Goal: Task Accomplishment & Management: Use online tool/utility

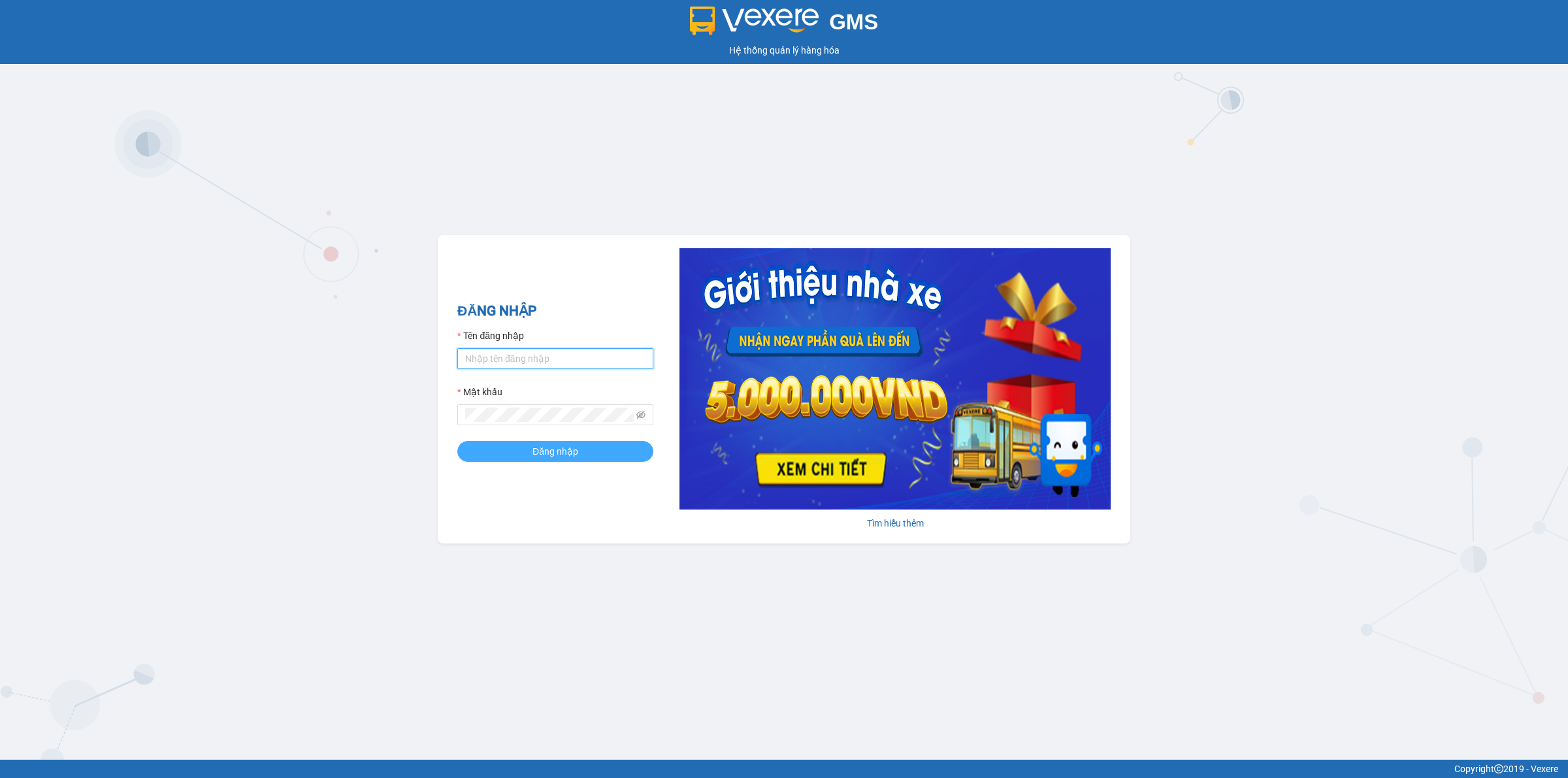
type input "phanthithanhthuytongdai.longhoan"
click at [552, 454] on span "Đăng nhập" at bounding box center [555, 451] width 45 height 14
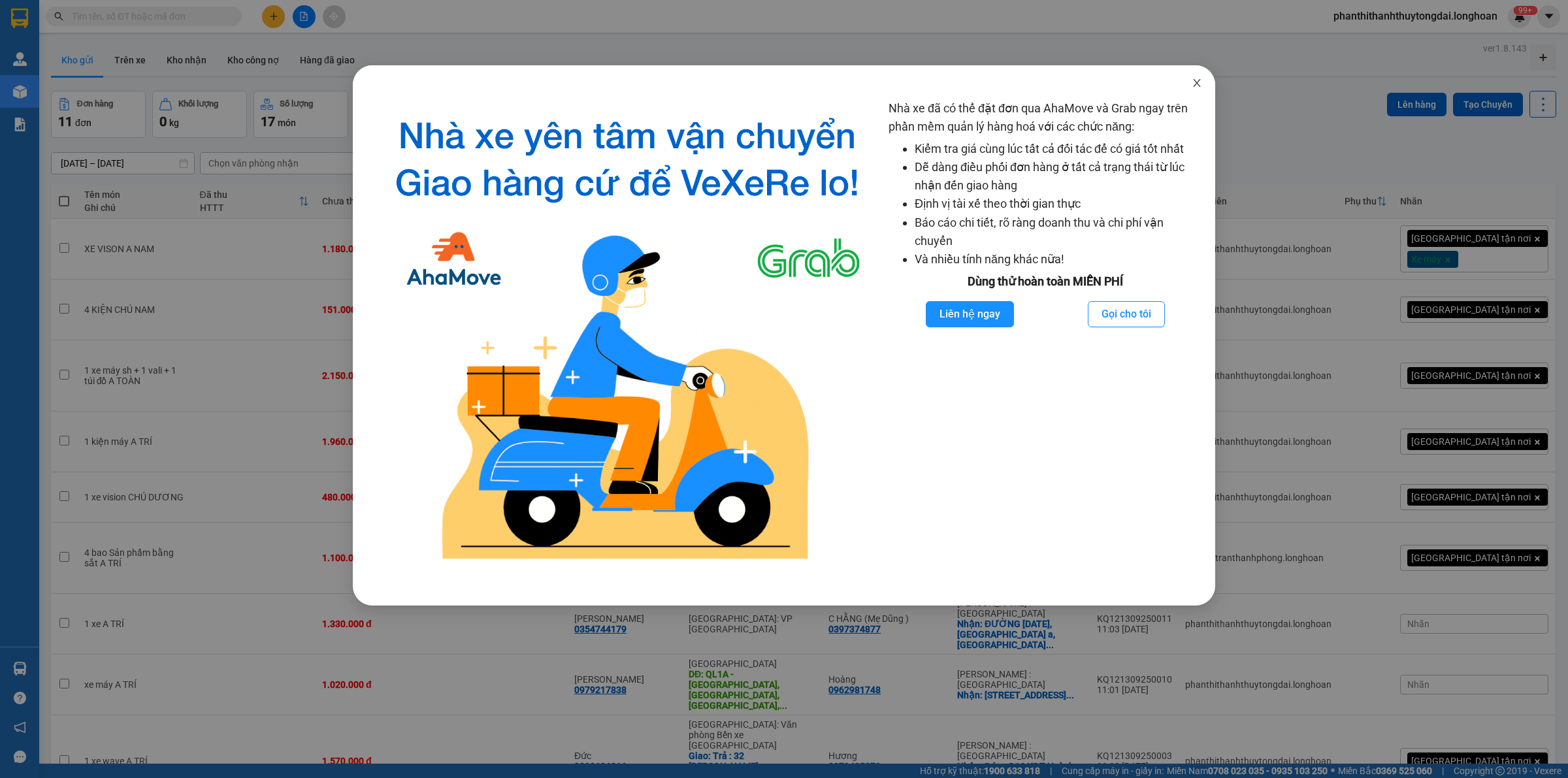
click at [1197, 83] on icon "close" at bounding box center [1197, 83] width 7 height 8
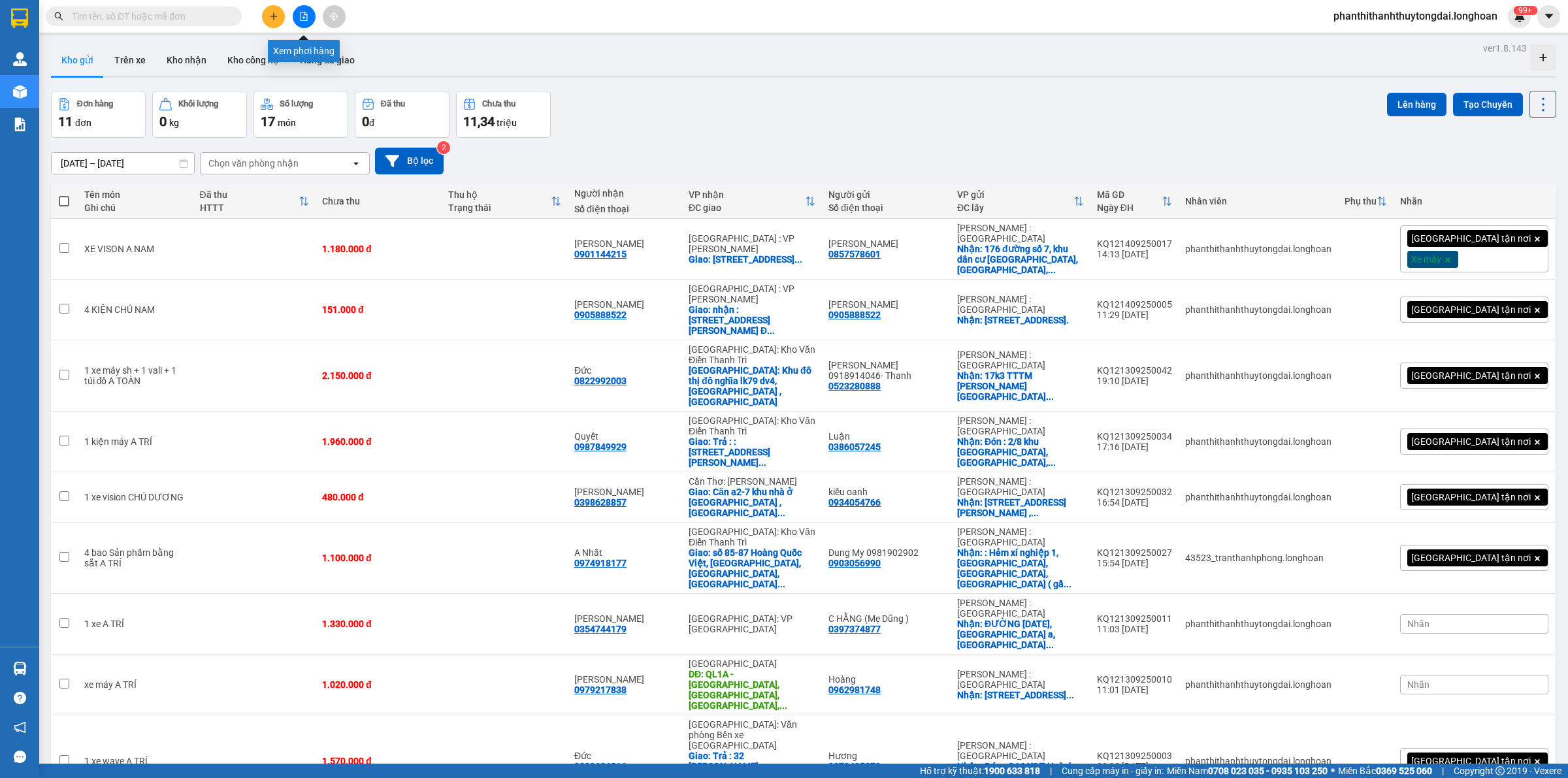
click at [302, 13] on icon "file-add" at bounding box center [303, 16] width 9 height 9
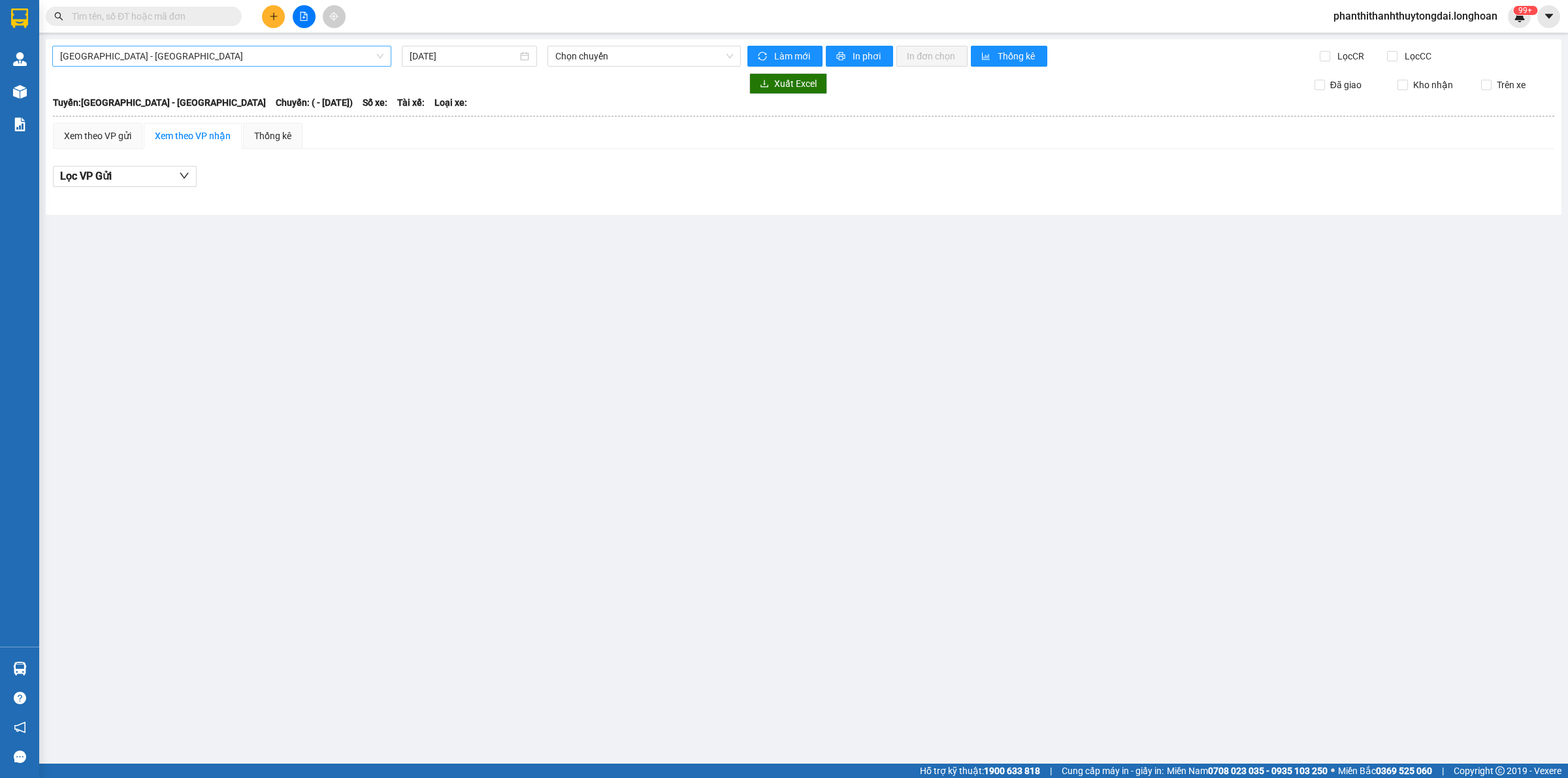
click at [289, 57] on span "[GEOGRAPHIC_DATA] - [GEOGRAPHIC_DATA]" at bounding box center [222, 56] width 324 height 20
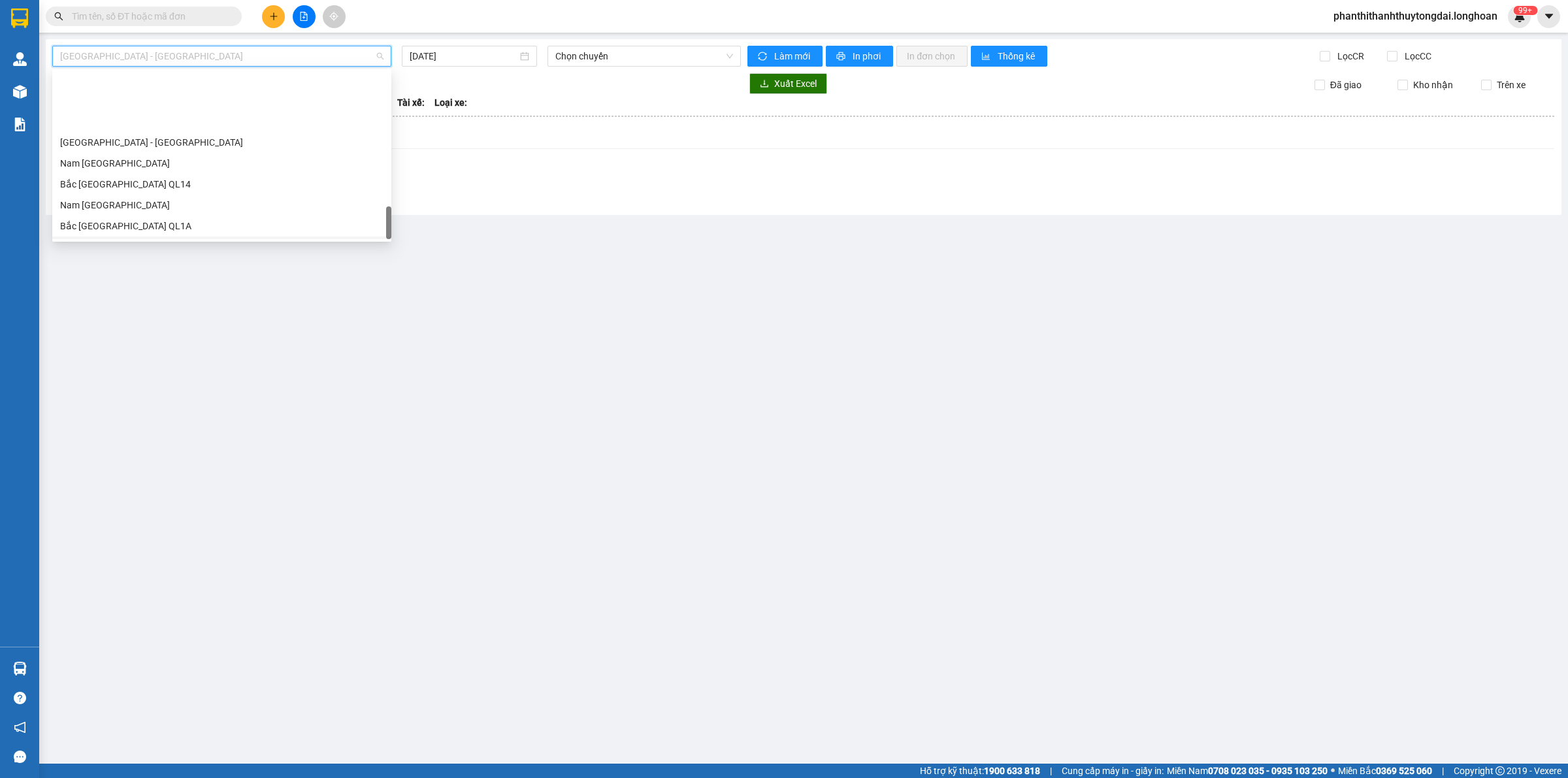
scroll to position [899, 0]
click at [118, 143] on div "Bắc [GEOGRAPHIC_DATA] QL1A" at bounding box center [222, 145] width 324 height 14
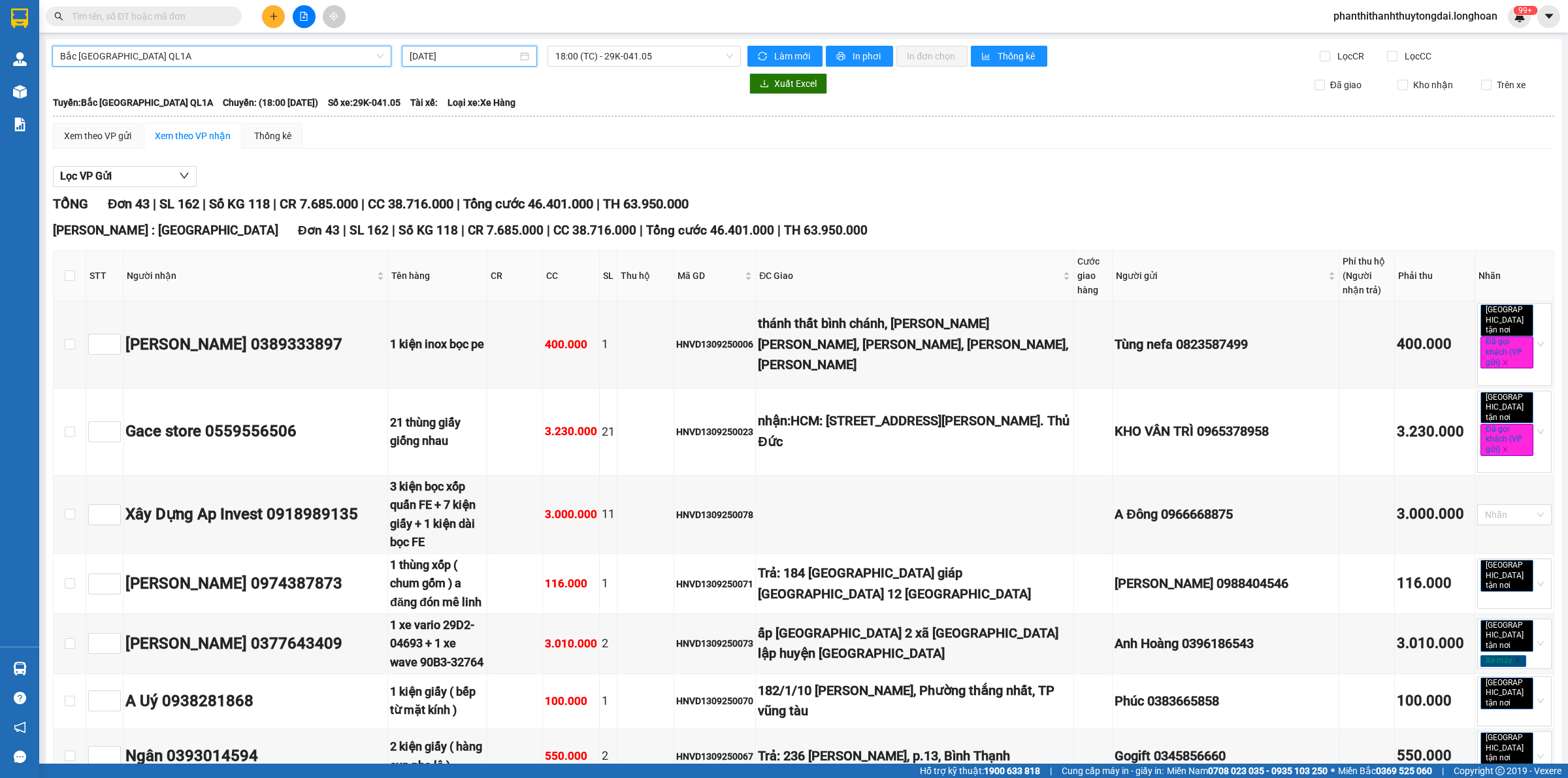
click at [481, 50] on input "[DATE]" at bounding box center [463, 56] width 108 height 14
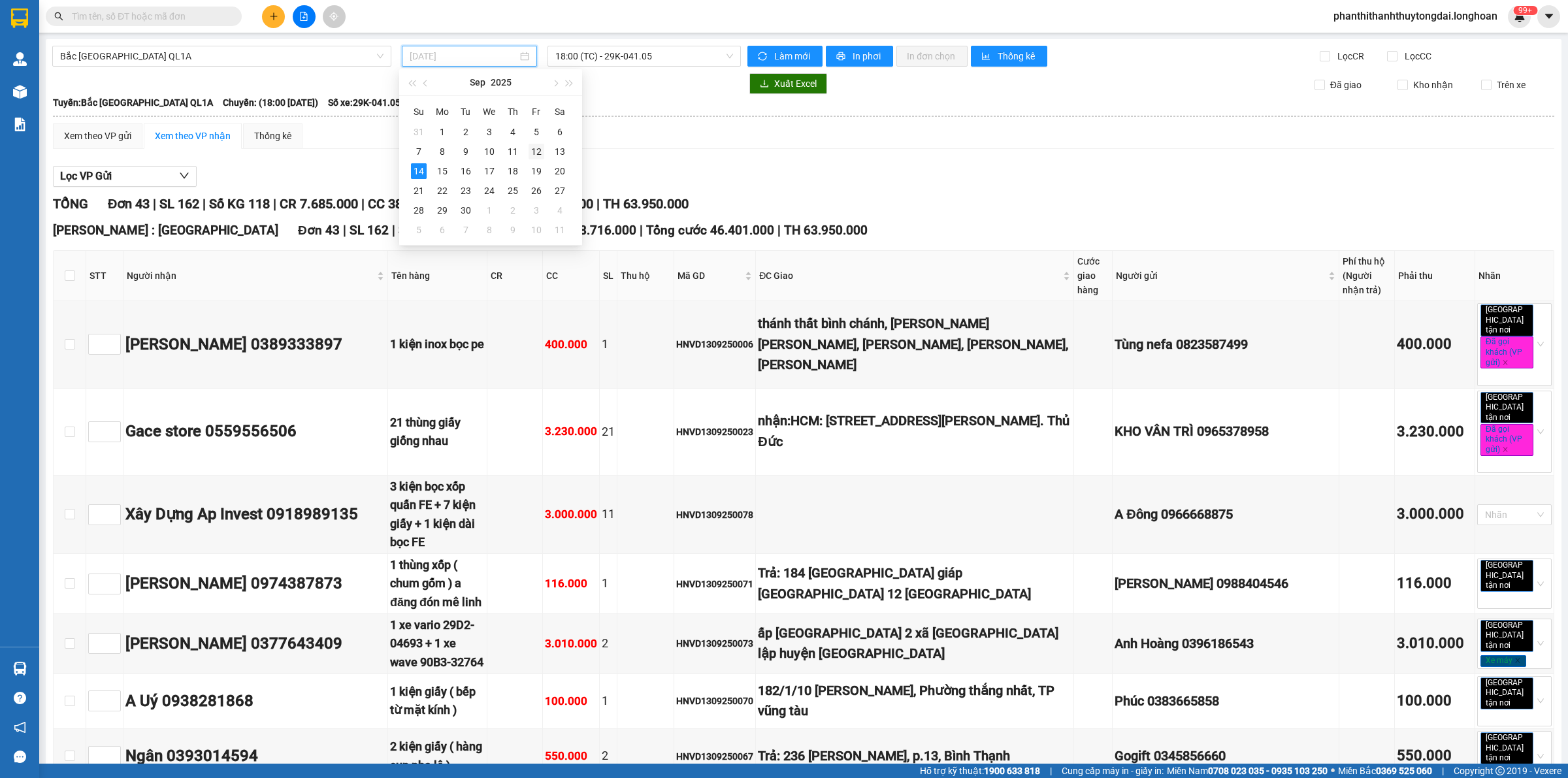
click at [539, 149] on div "12" at bounding box center [536, 151] width 16 height 16
type input "[DATE]"
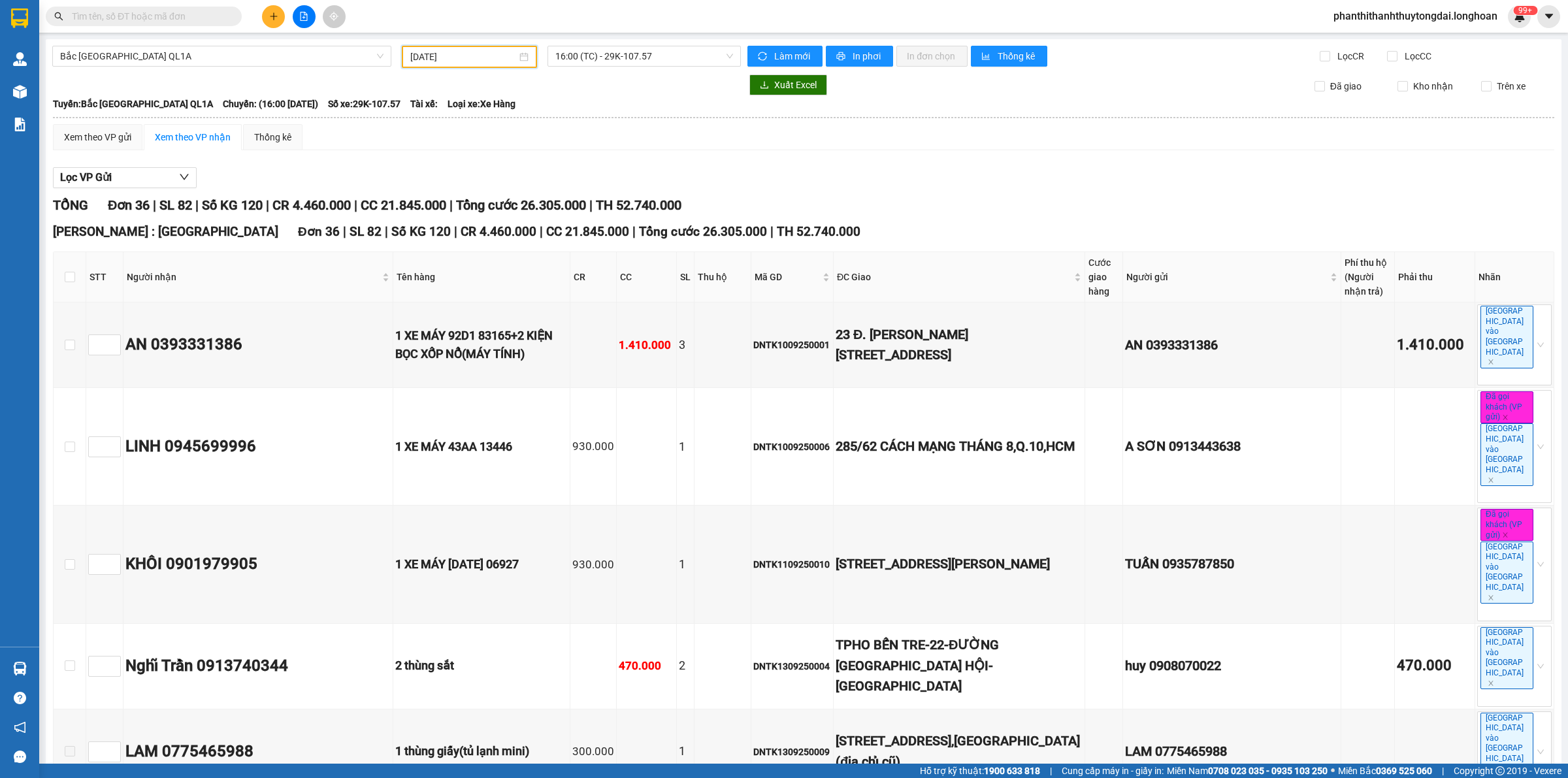
click at [63, 282] on th at bounding box center [69, 277] width 33 height 50
click at [71, 279] on input "checkbox" at bounding box center [69, 277] width 10 height 10
checkbox input "true"
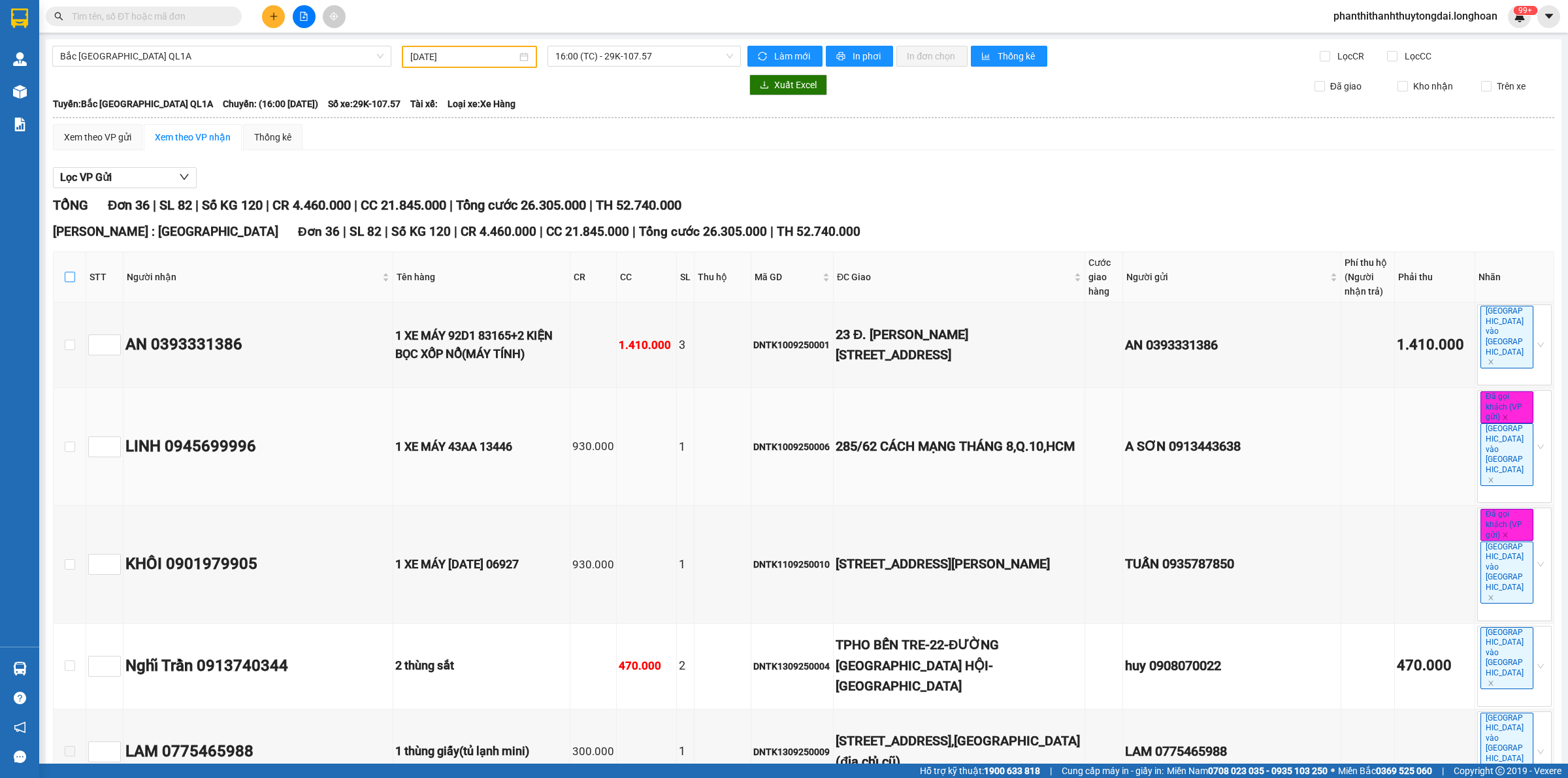
checkbox input "true"
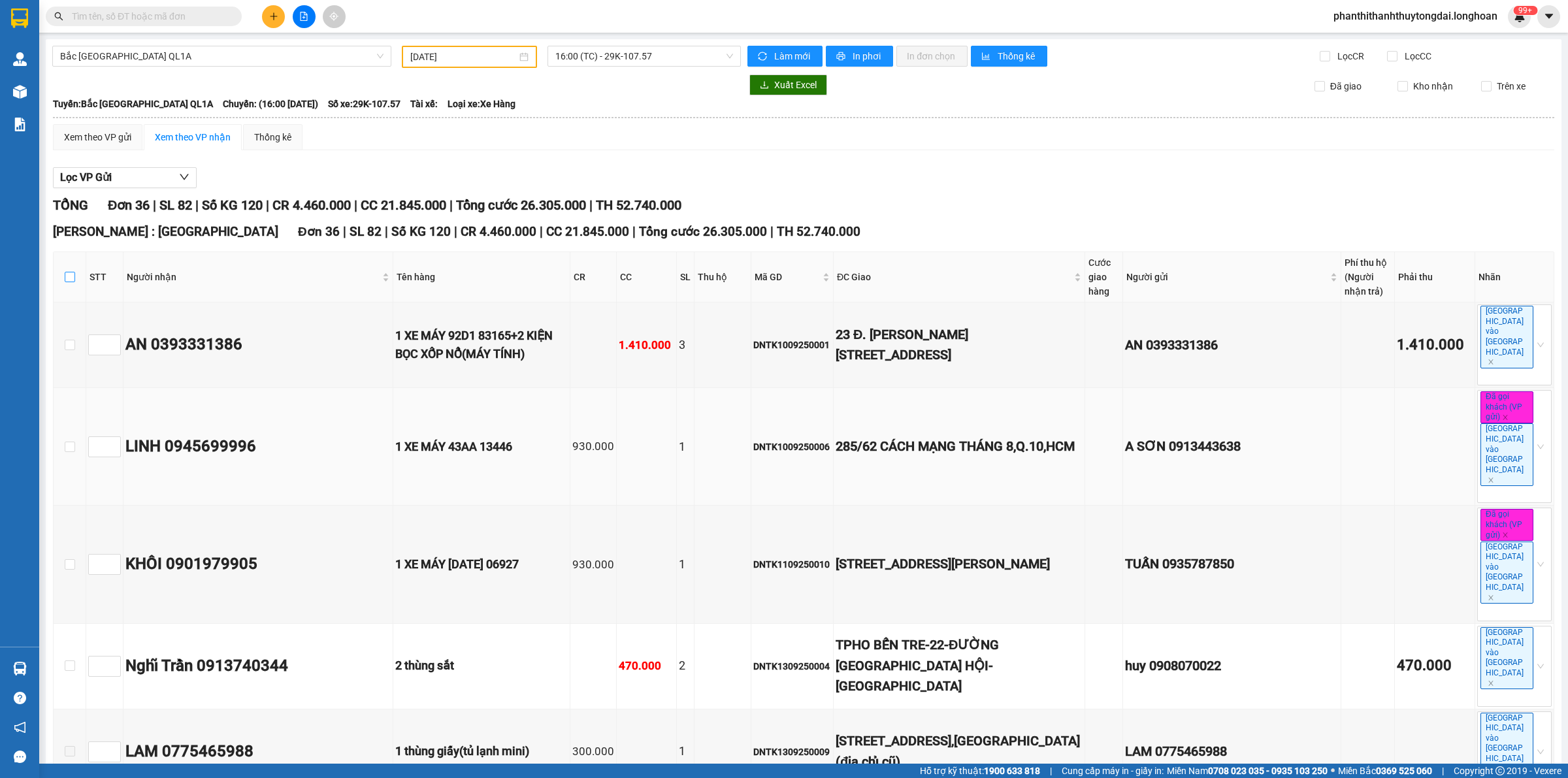
checkbox input "true"
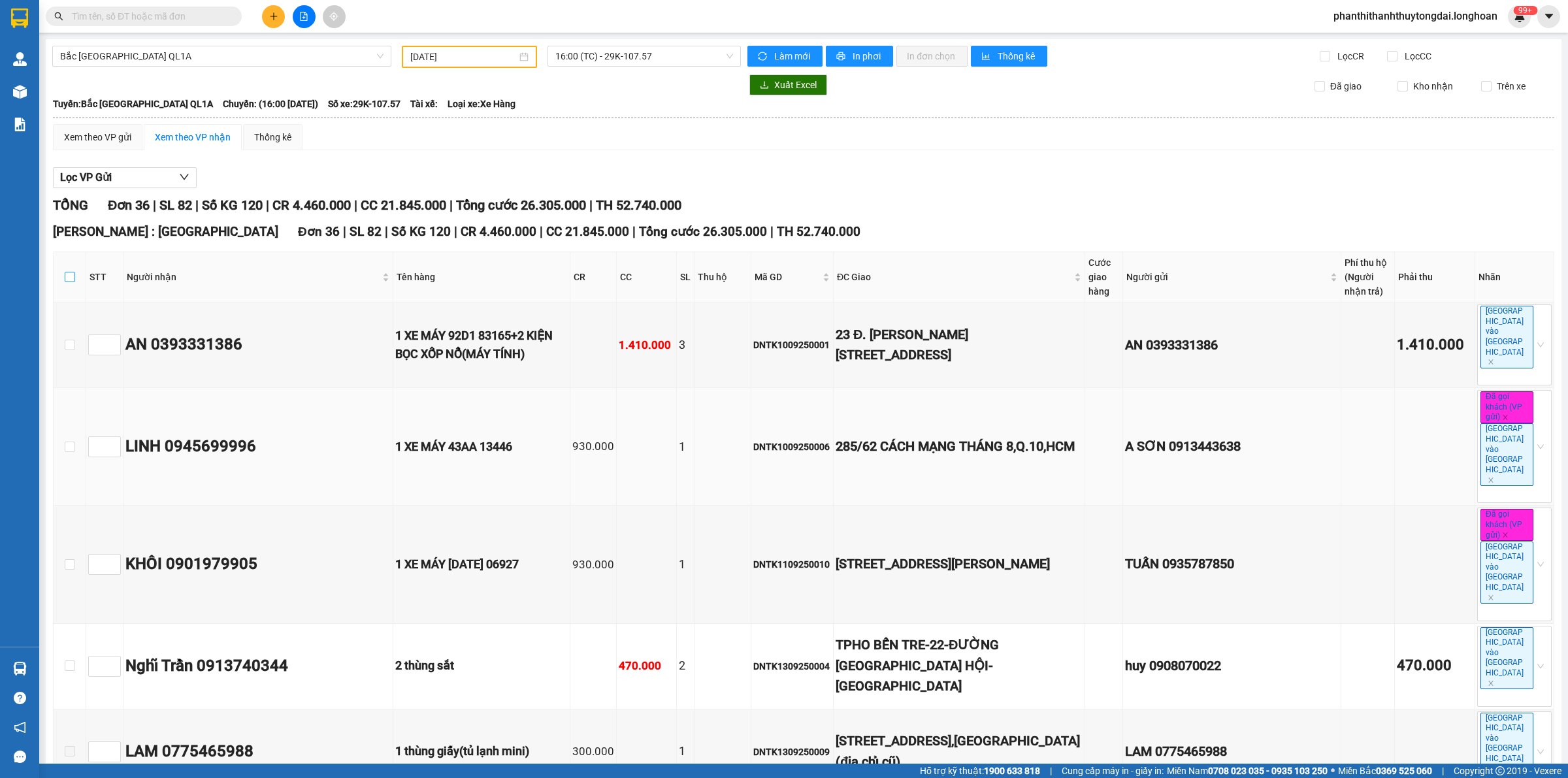
checkbox input "true"
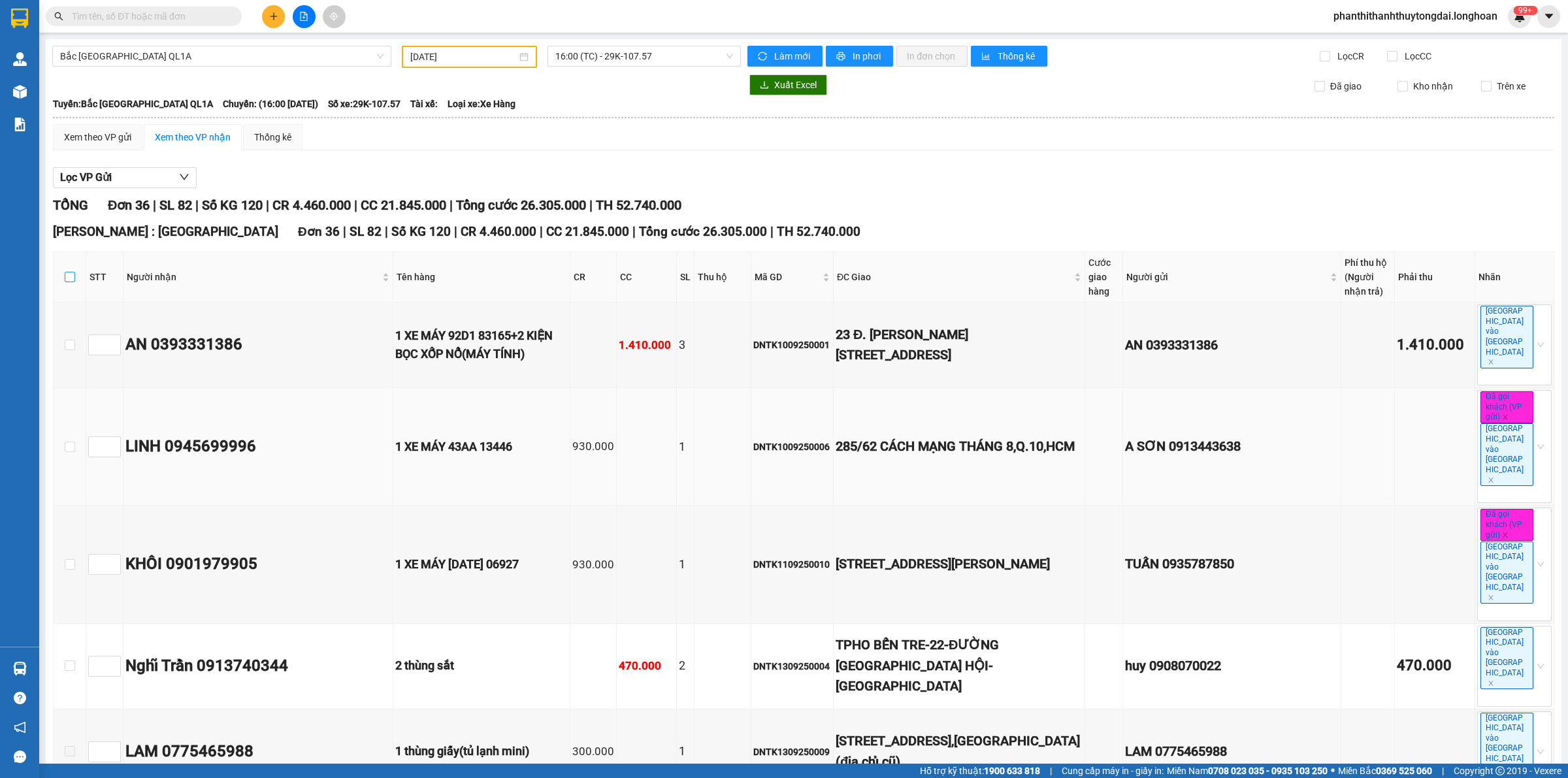
checkbox input "true"
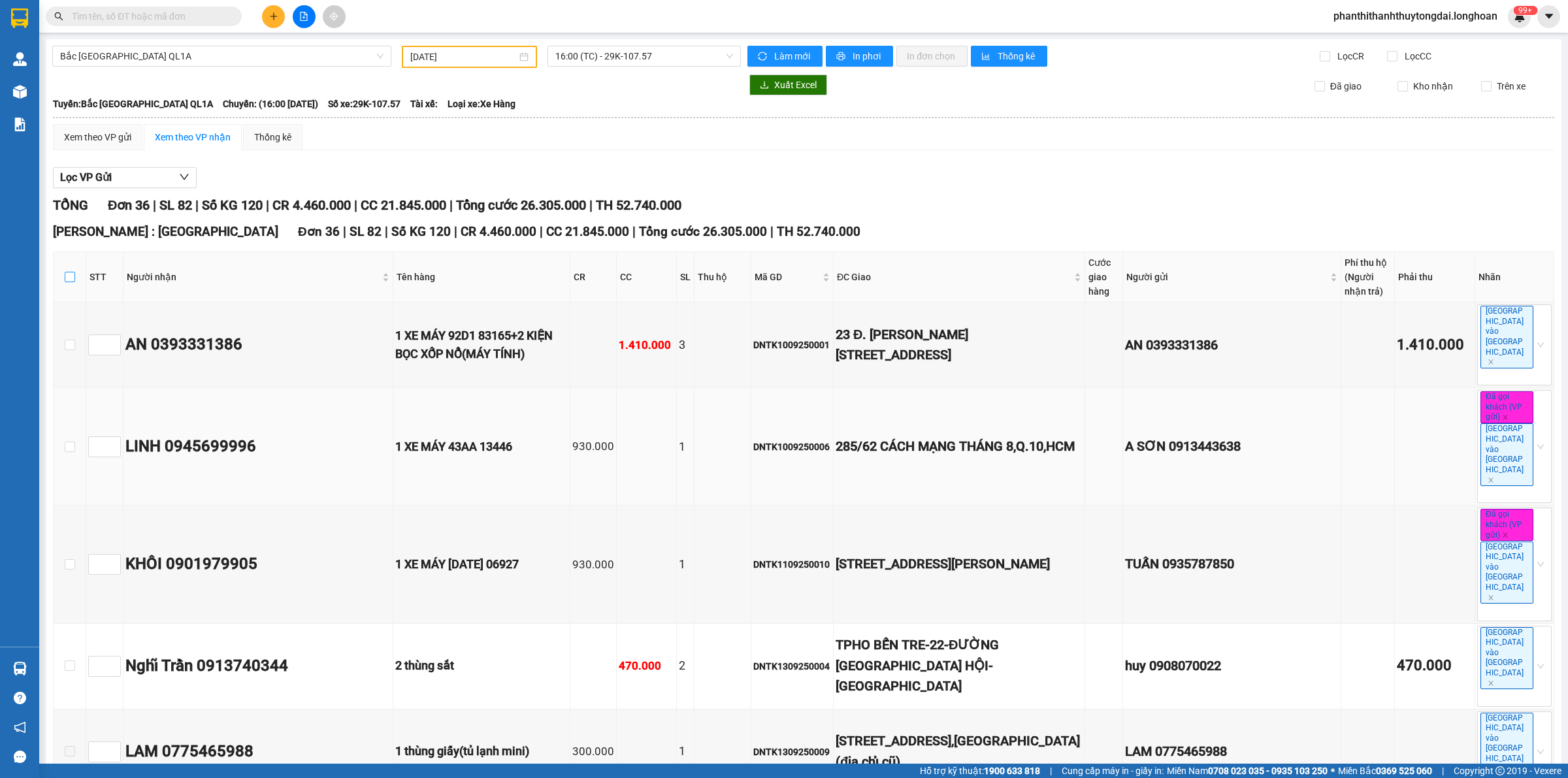
checkbox input "true"
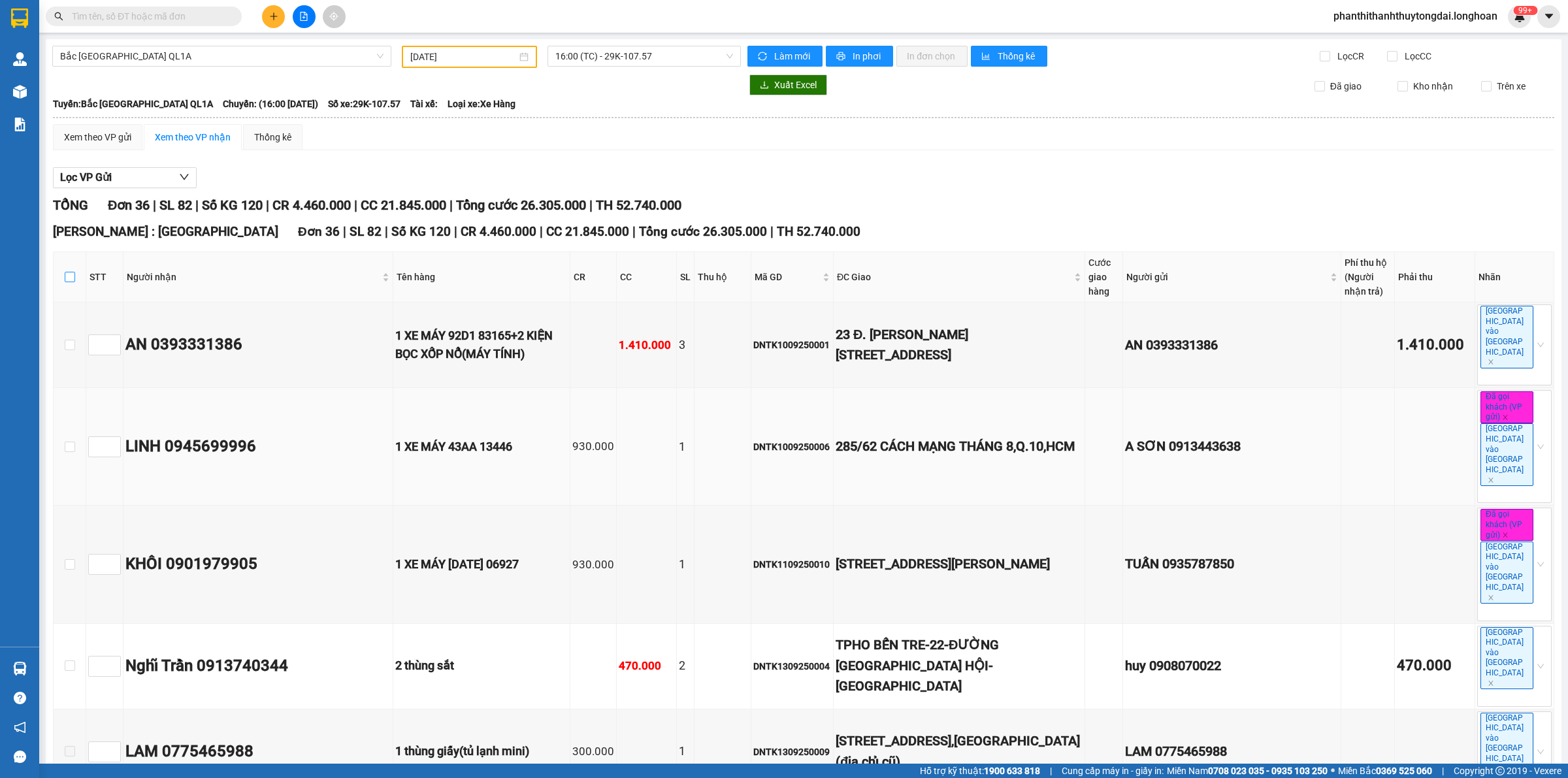
checkbox input "true"
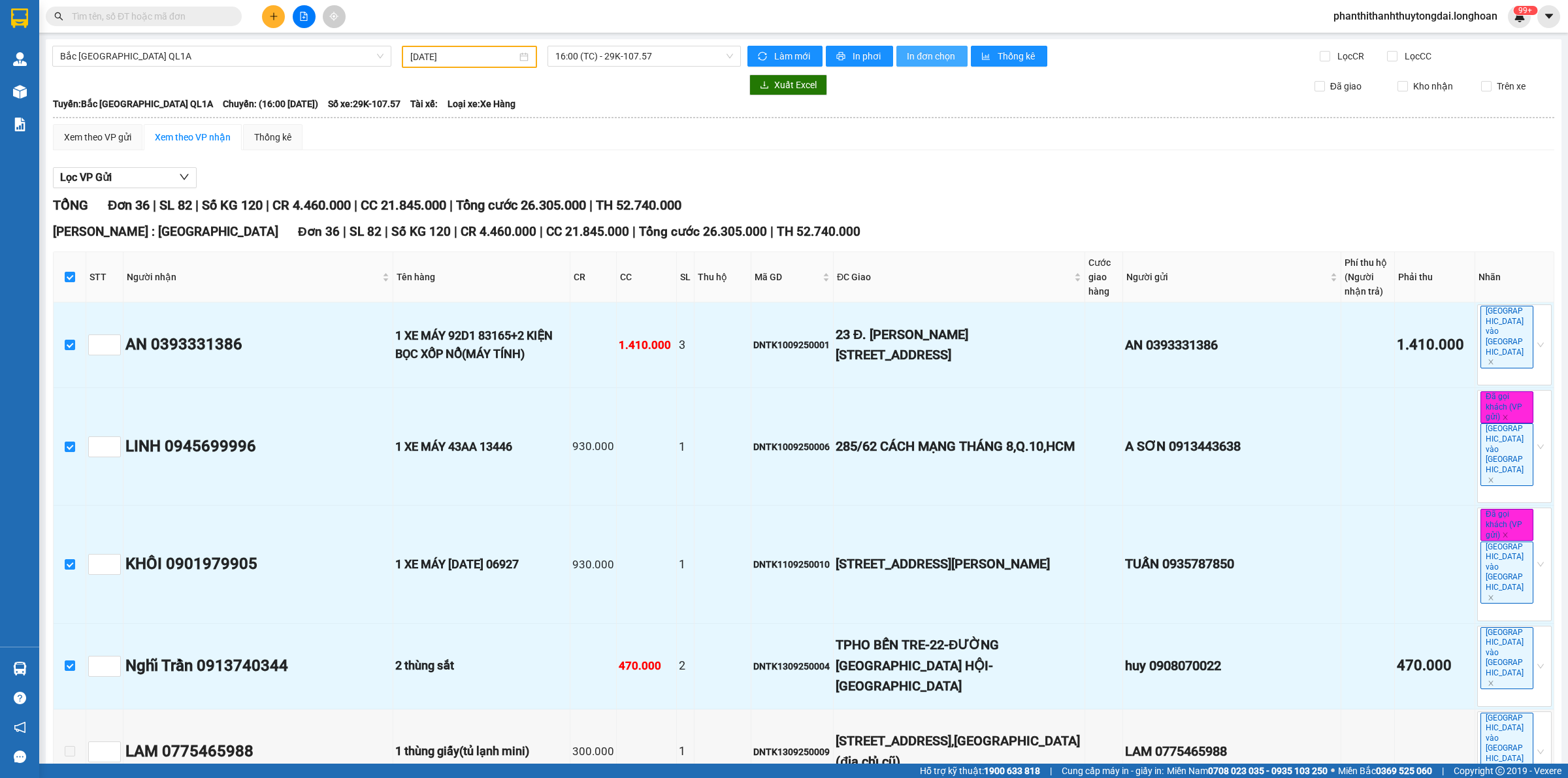
click at [925, 56] on span "In đơn chọn" at bounding box center [932, 56] width 50 height 14
click at [795, 89] on span "Xuất Excel" at bounding box center [795, 85] width 42 height 14
click at [200, 14] on input "text" at bounding box center [148, 16] width 154 height 14
